Goal: Find specific page/section: Locate item on page

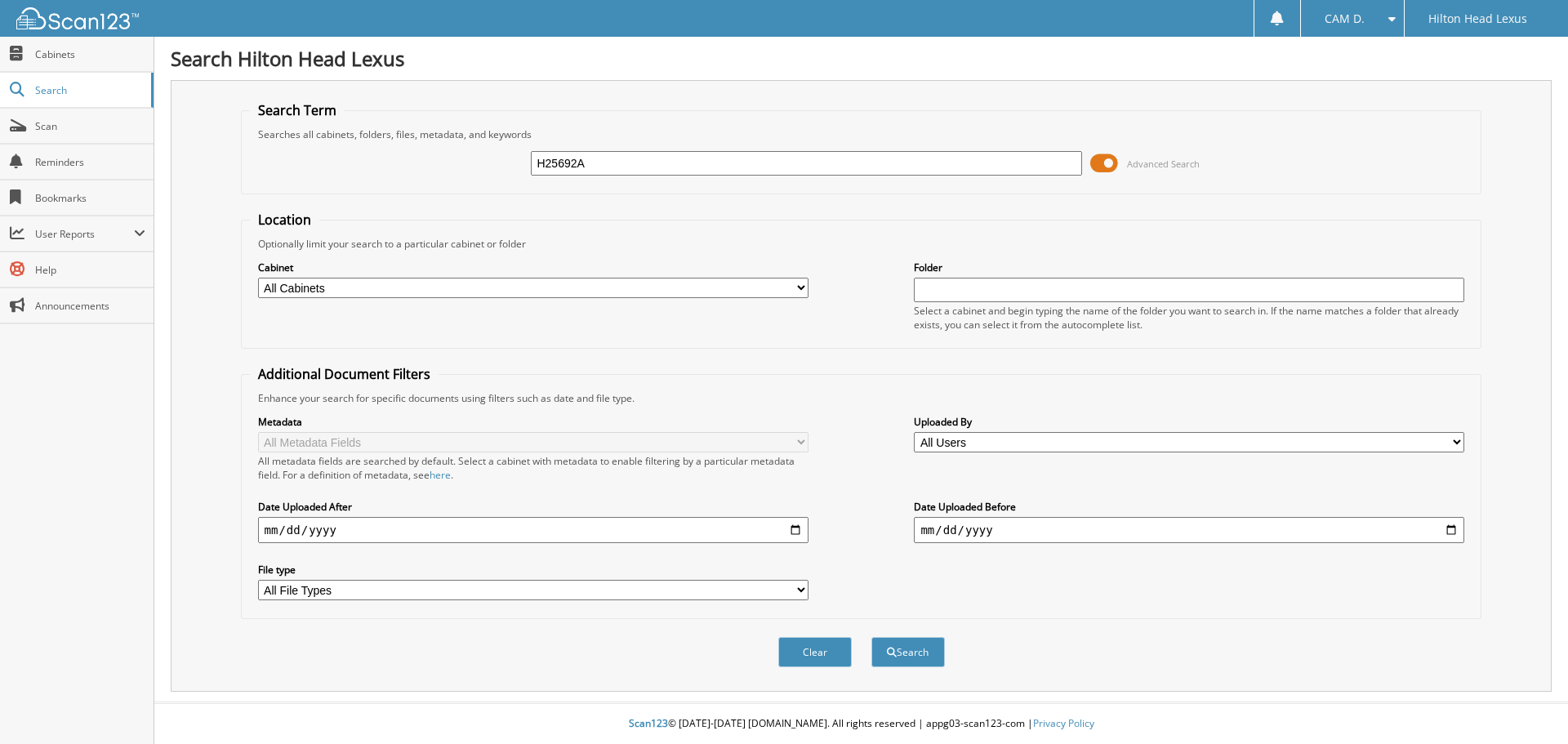
type input "H25692A"
click at [827, 635] on div "Clear Search" at bounding box center [861, 652] width 1241 height 66
click at [912, 652] on button "Search" at bounding box center [908, 652] width 74 height 31
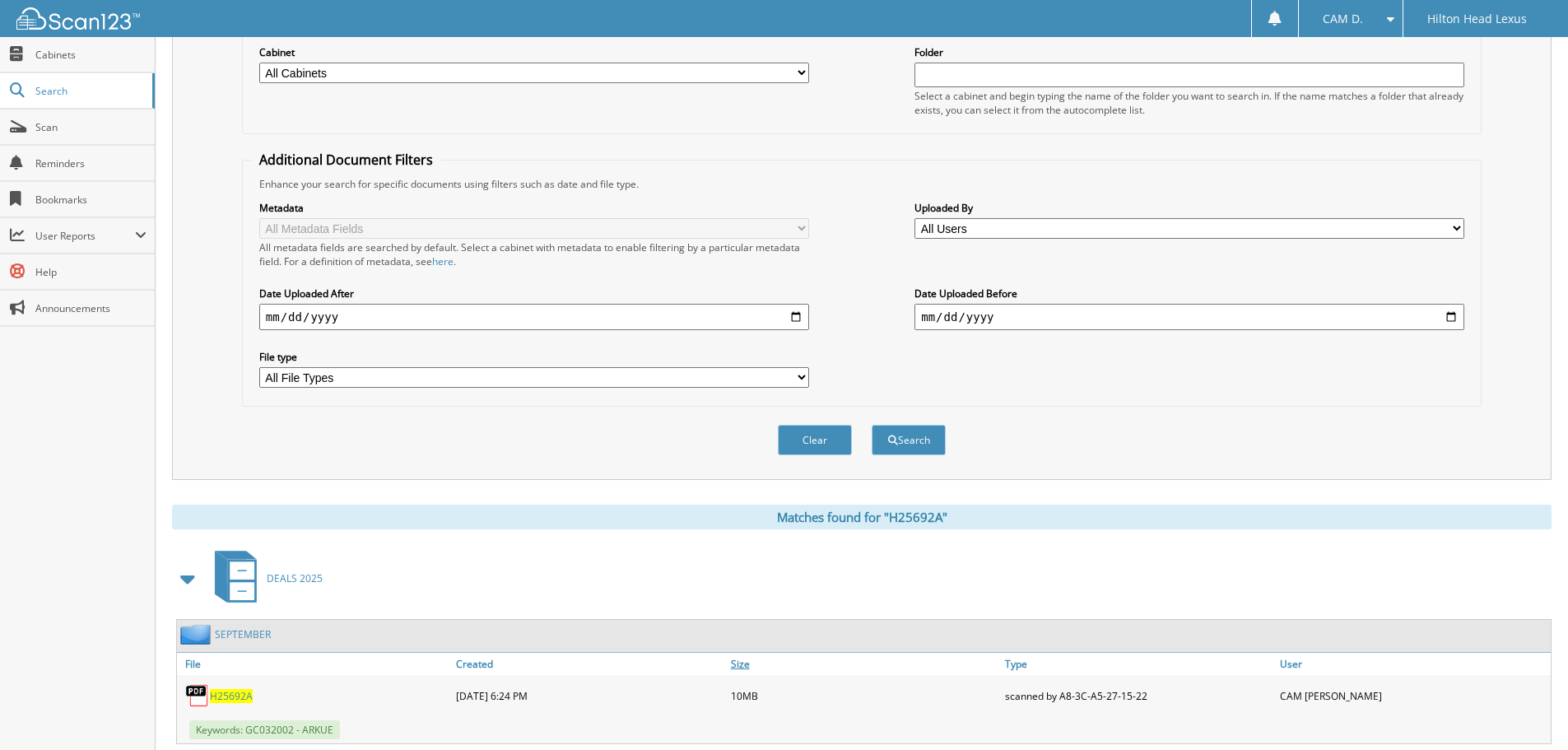
scroll to position [261, 0]
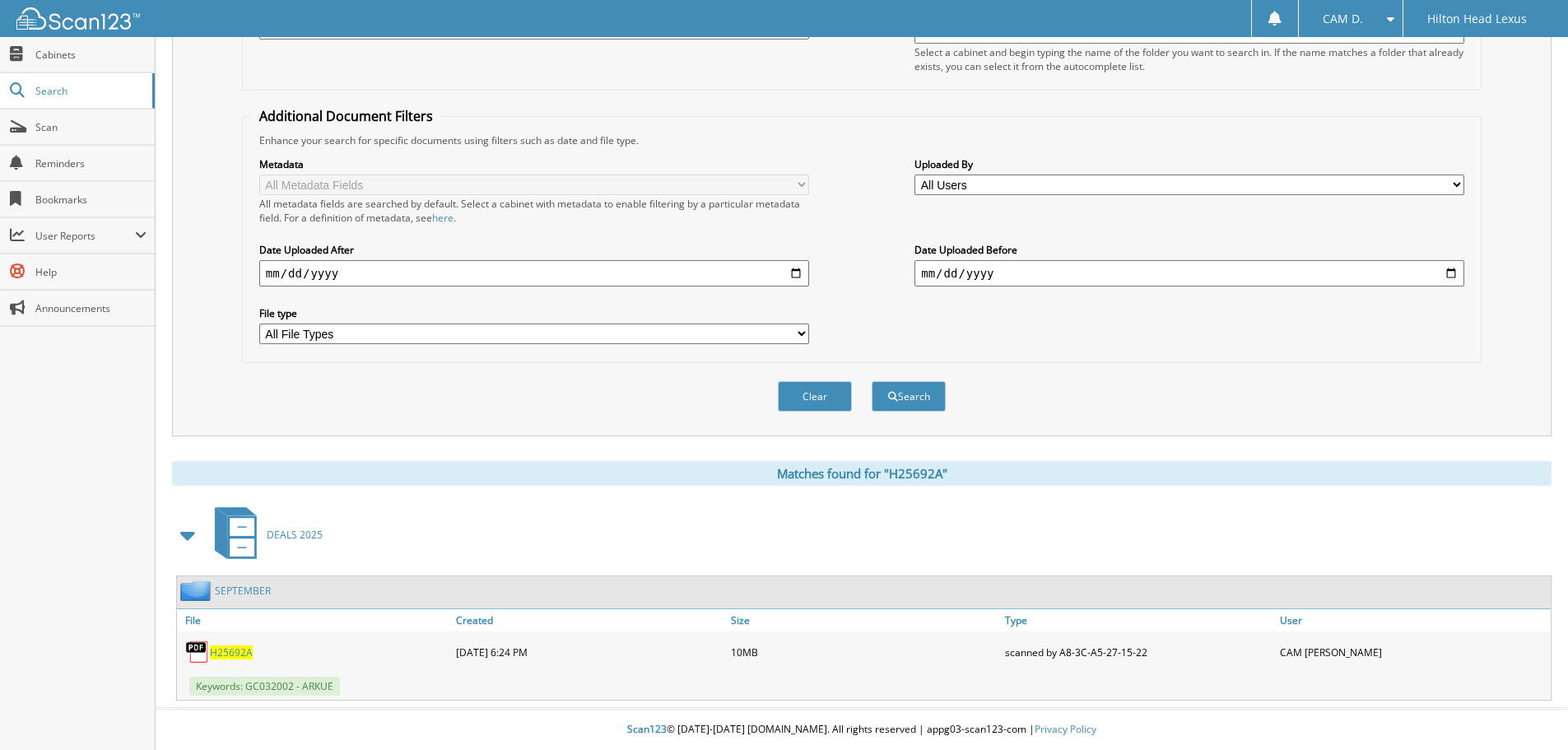
click at [234, 652] on span "H25692A" at bounding box center [231, 652] width 43 height 14
